Goal: Task Accomplishment & Management: Use online tool/utility

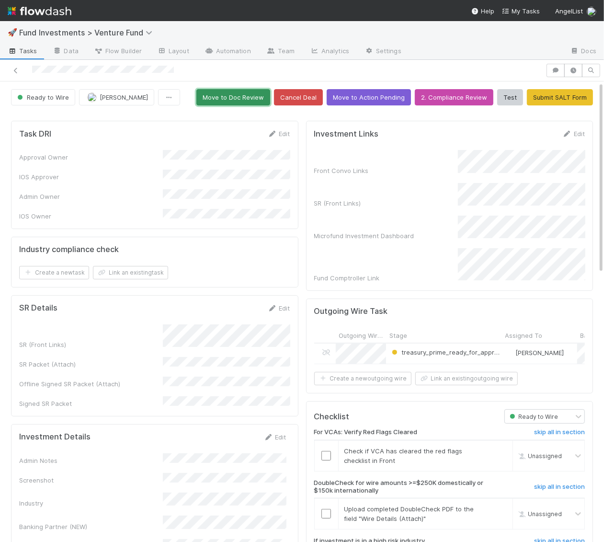
click at [245, 89] on button "Move to Doc Review" at bounding box center [233, 97] width 74 height 16
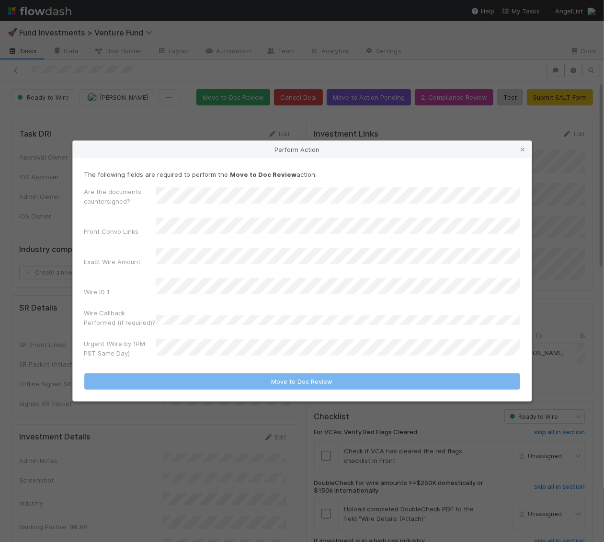
click at [217, 329] on div "Are the documents countersigned? Front Convo Links Exact Wire Amount Wire ID 1 …" at bounding box center [302, 274] width 436 height 175
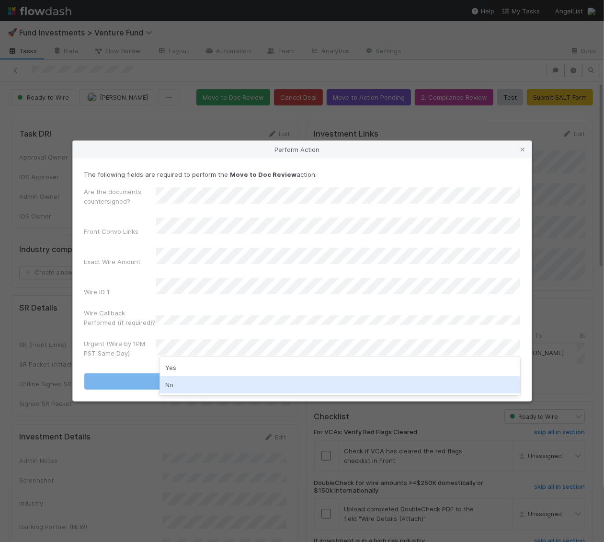
click at [211, 382] on div "No" at bounding box center [339, 384] width 361 height 17
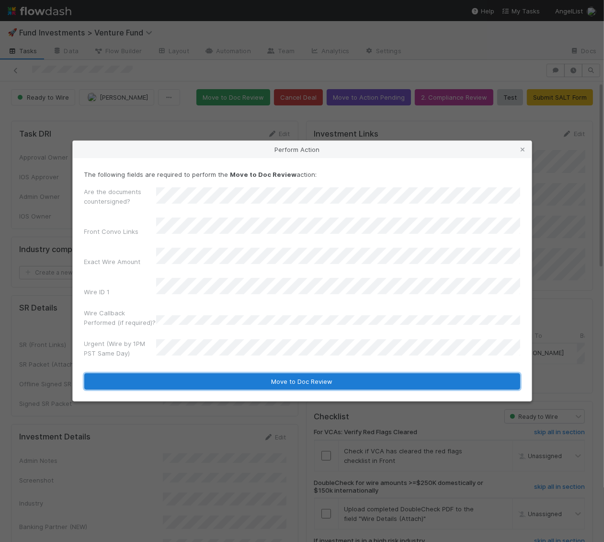
click at [212, 375] on button "Move to Doc Review" at bounding box center [302, 381] width 436 height 16
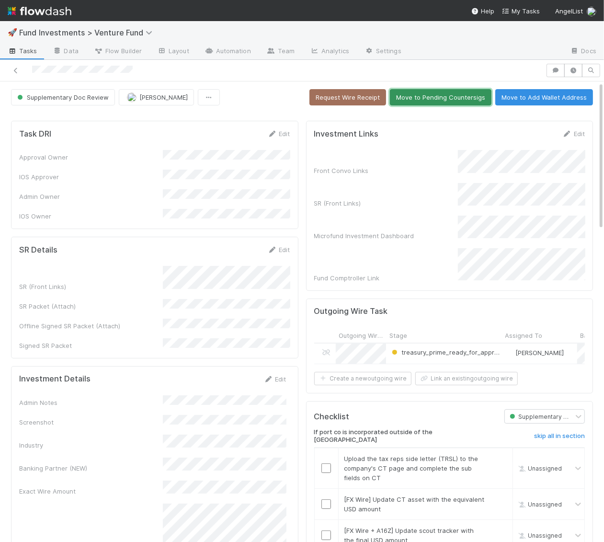
click at [424, 94] on button "Move to Pending Countersigs" at bounding box center [441, 97] width 102 height 16
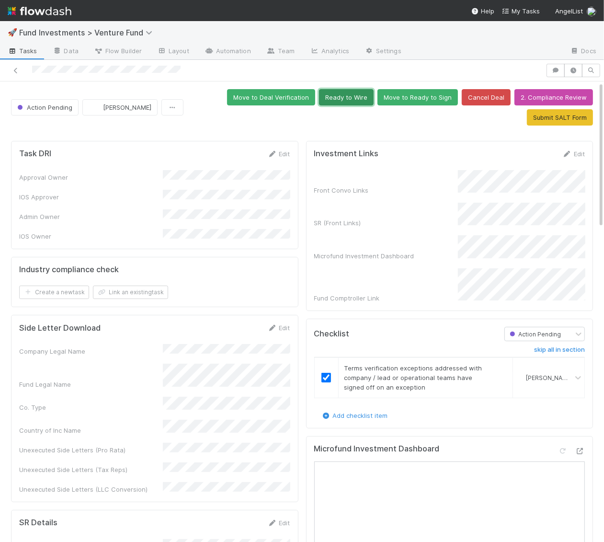
click at [352, 95] on button "Ready to Wire" at bounding box center [346, 97] width 55 height 16
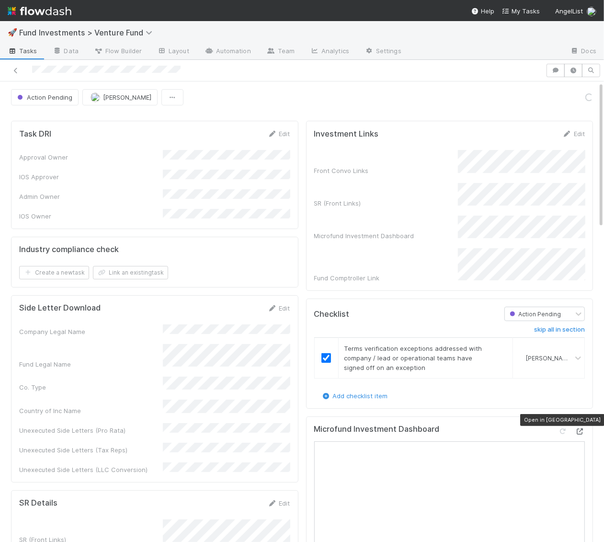
click at [582, 428] on icon at bounding box center [580, 431] width 10 height 6
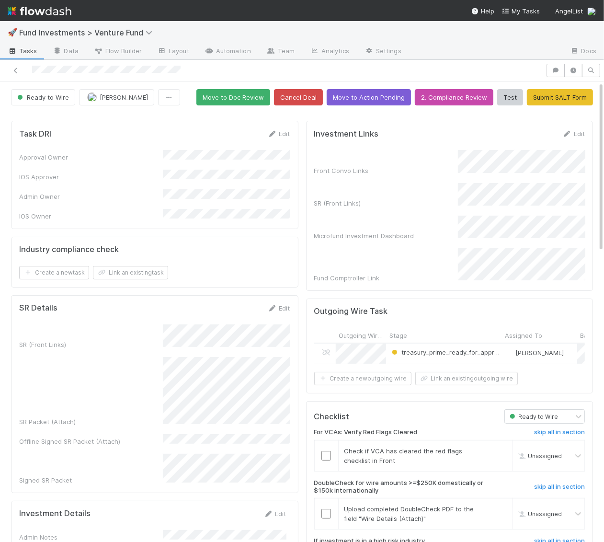
click at [252, 102] on button "Move to Doc Review" at bounding box center [233, 97] width 74 height 16
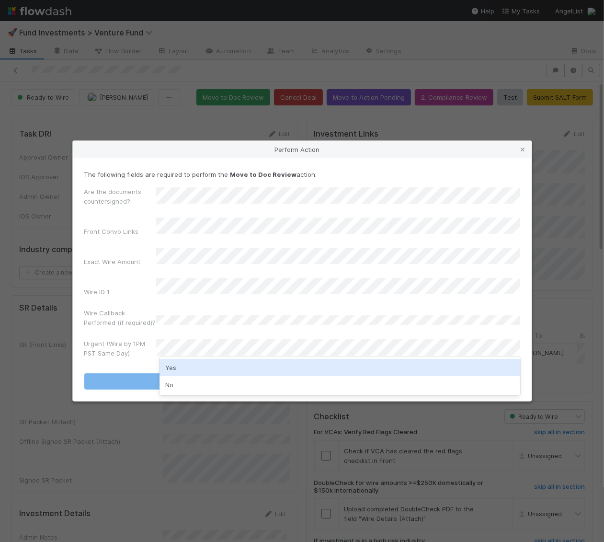
click at [179, 367] on div "Yes" at bounding box center [339, 367] width 361 height 17
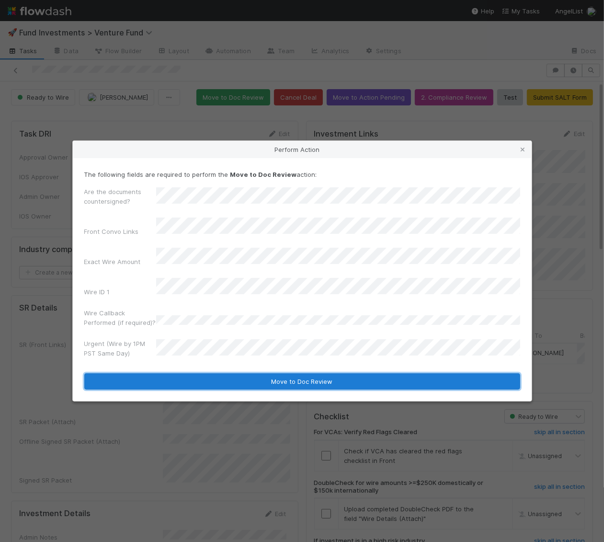
click at [179, 374] on button "Move to Doc Review" at bounding box center [302, 381] width 436 height 16
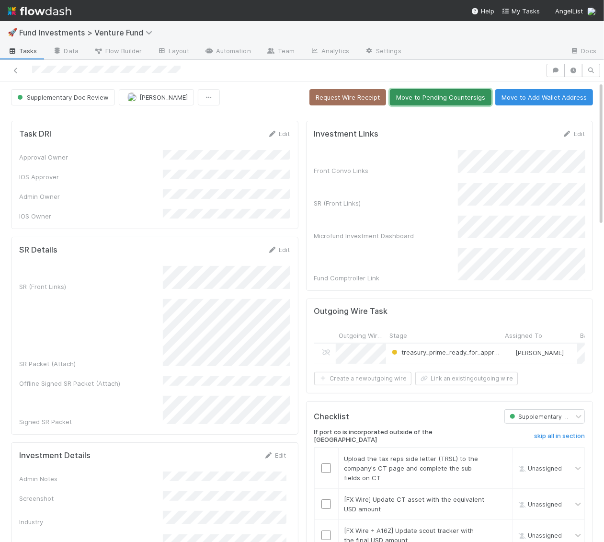
click at [419, 95] on button "Move to Pending Countersigs" at bounding box center [441, 97] width 102 height 16
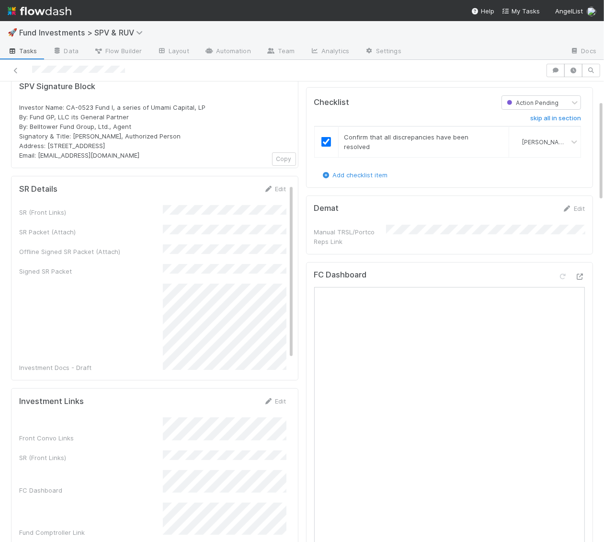
scroll to position [1, 0]
click at [282, 180] on div "SR Details Edit SR (Front Links) SR Packet (Attach) Offline Signed SR Packet (A…" at bounding box center [154, 278] width 287 height 204
click at [274, 185] on link "Edit" at bounding box center [275, 189] width 23 height 8
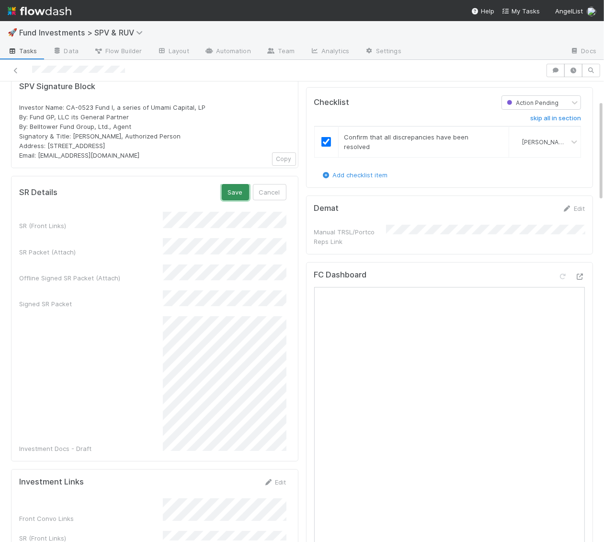
click at [231, 192] on button "Save" at bounding box center [235, 192] width 27 height 16
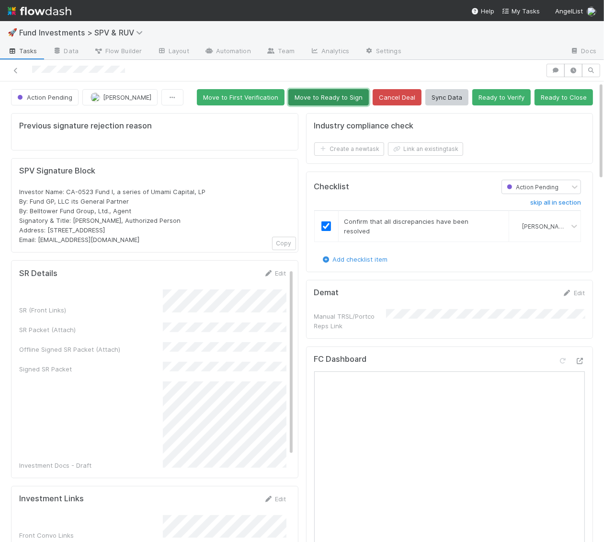
click at [355, 98] on button "Move to Ready to Sign" at bounding box center [328, 97] width 80 height 16
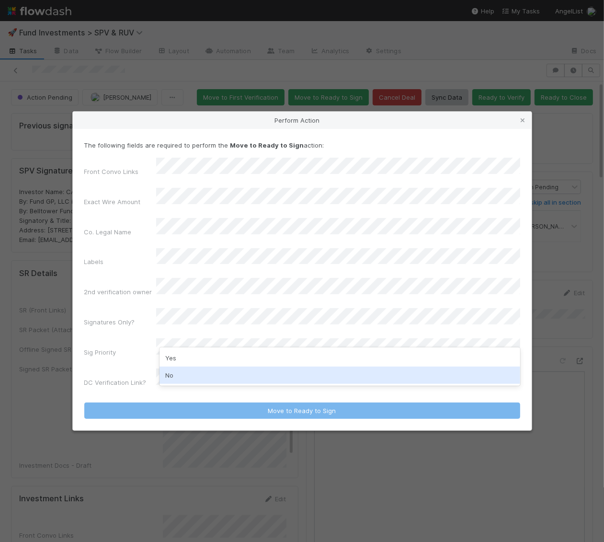
click at [180, 375] on div "No" at bounding box center [339, 374] width 361 height 17
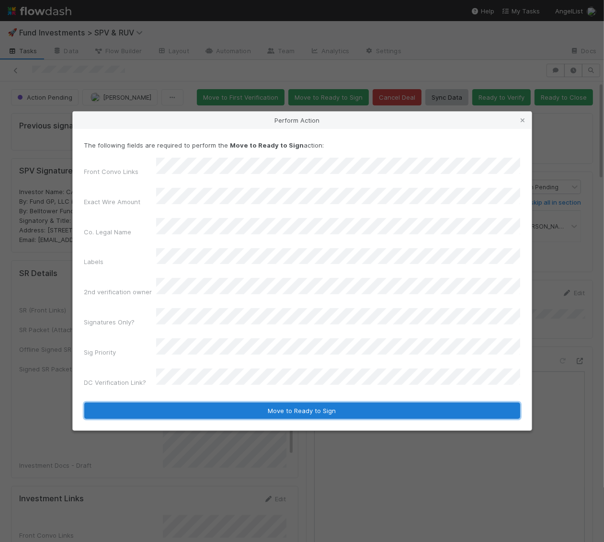
click at [180, 402] on button "Move to Ready to Sign" at bounding box center [302, 410] width 436 height 16
